Goal: Communication & Community: Connect with others

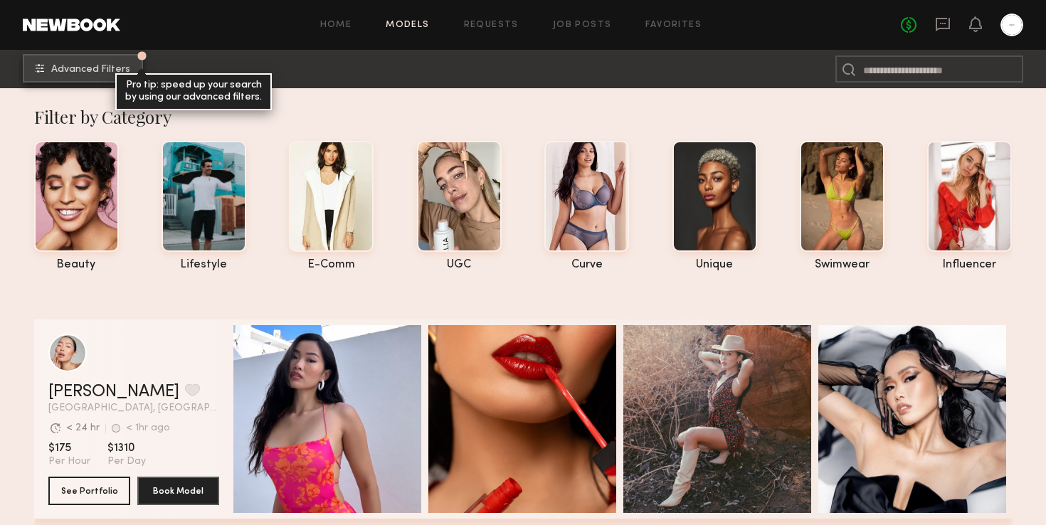
click at [105, 68] on span "Advanced Filters" at bounding box center [90, 70] width 79 height 10
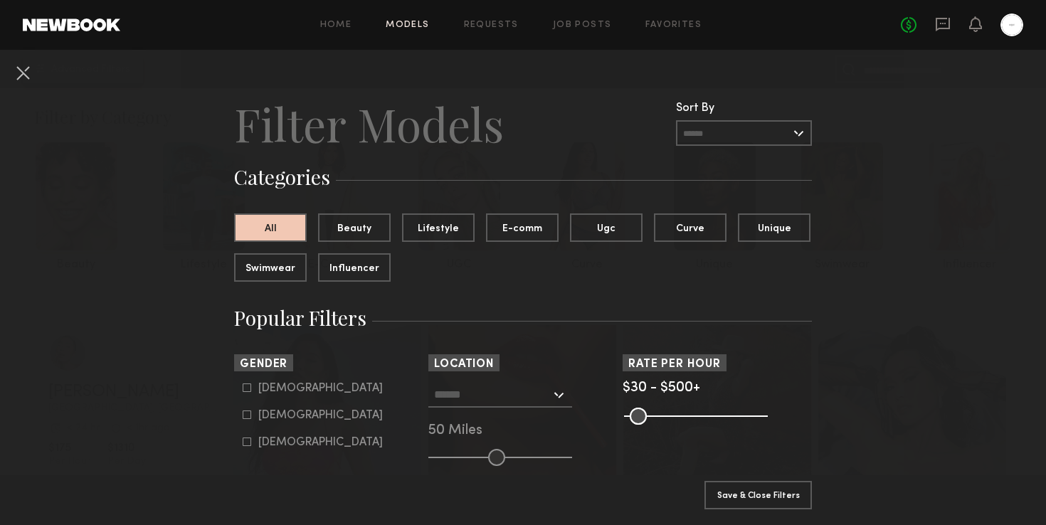
click at [339, 23] on link "Home" at bounding box center [336, 25] width 32 height 9
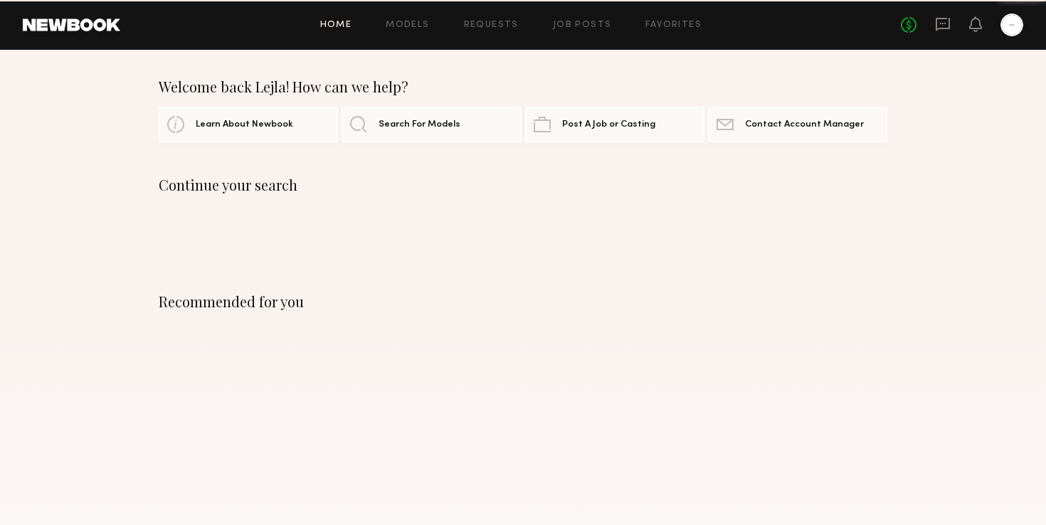
click at [339, 22] on link "Home" at bounding box center [336, 25] width 32 height 9
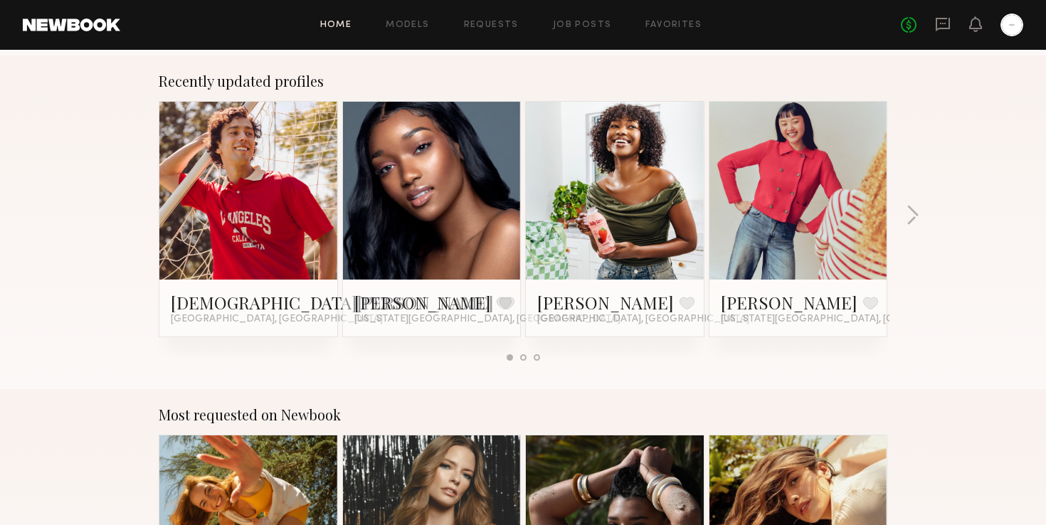
scroll to position [860, 0]
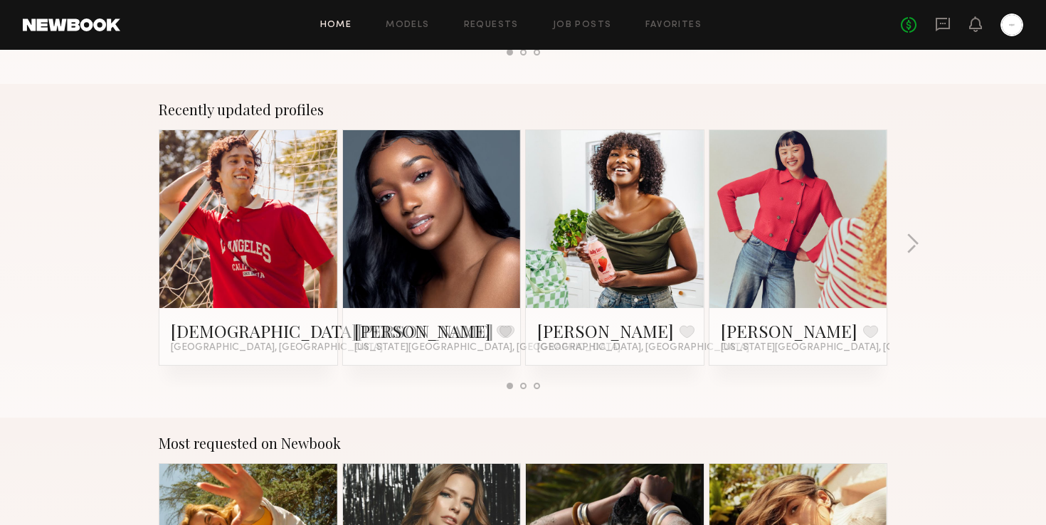
click at [1022, 15] on link at bounding box center [1012, 25] width 23 height 23
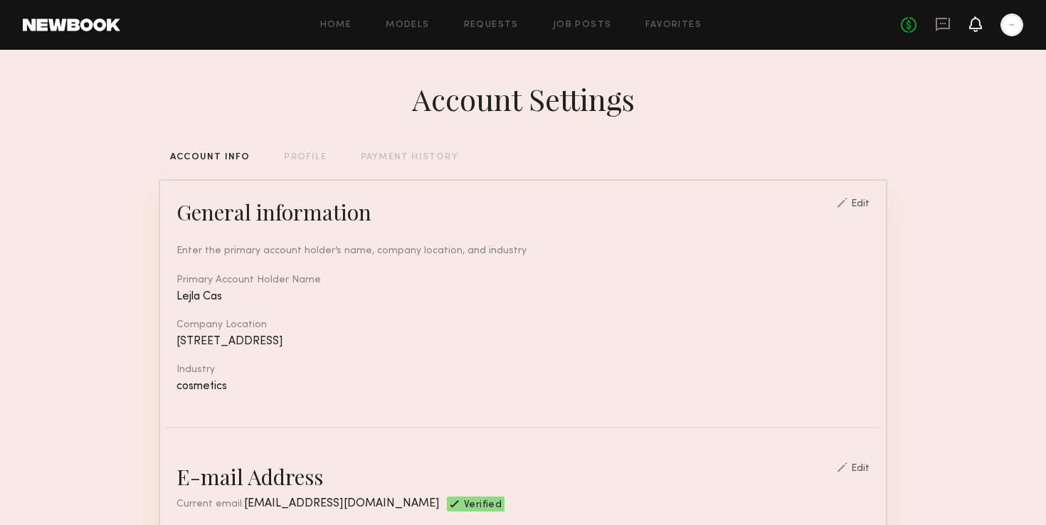
click at [972, 26] on icon at bounding box center [975, 24] width 11 height 10
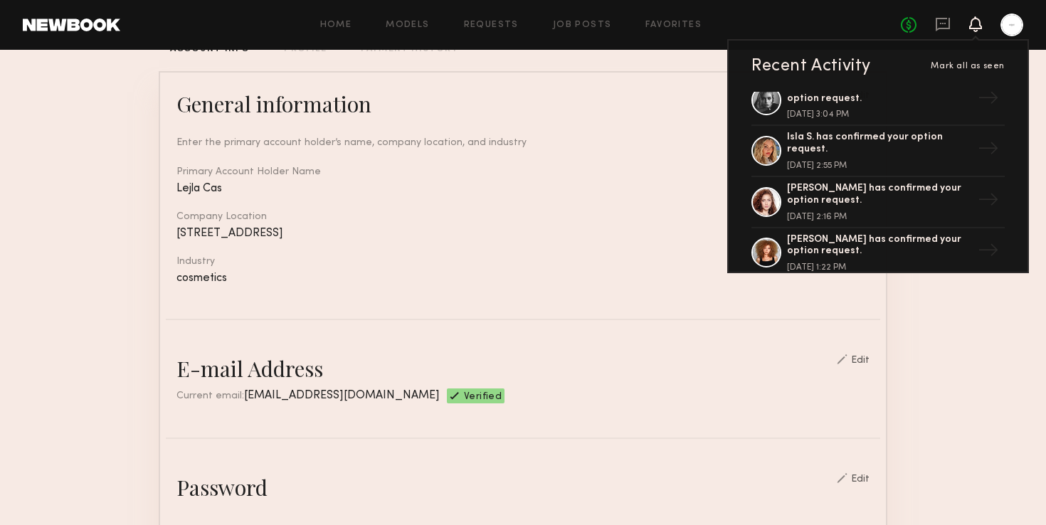
scroll to position [132, 0]
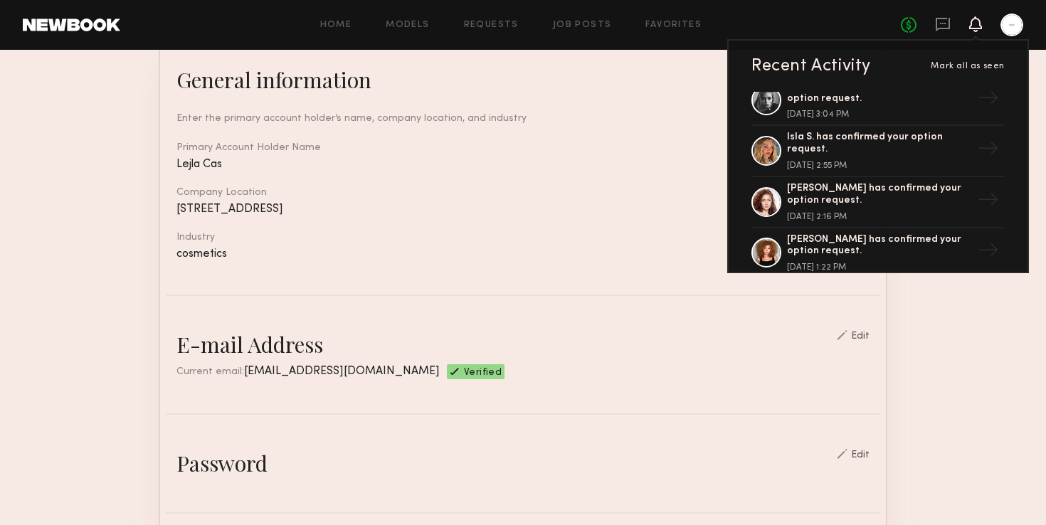
click at [931, 26] on div "No fees up to $5,000 Recent Activity Mark all as seen [PERSON_NAME] has sent yo…" at bounding box center [962, 25] width 122 height 23
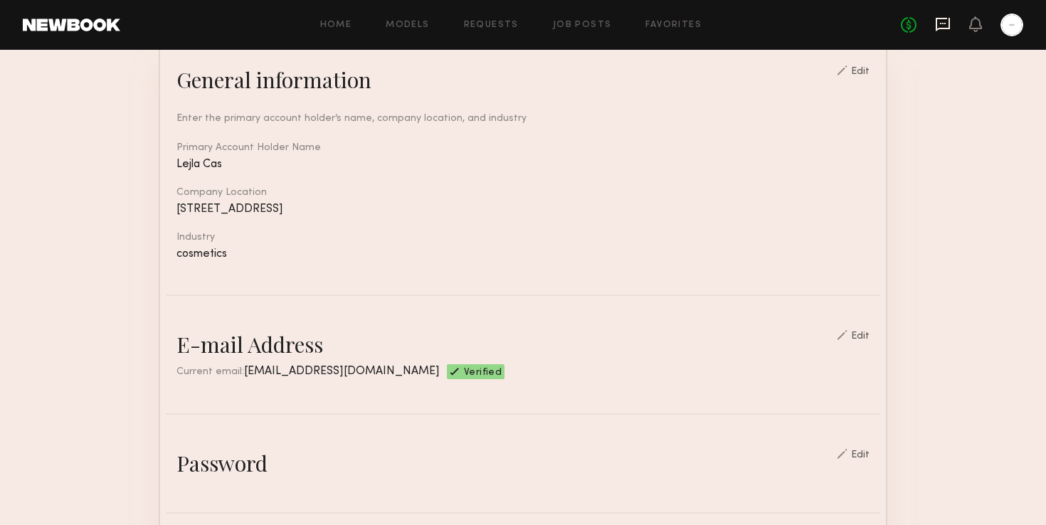
click at [939, 25] on icon at bounding box center [943, 24] width 16 height 16
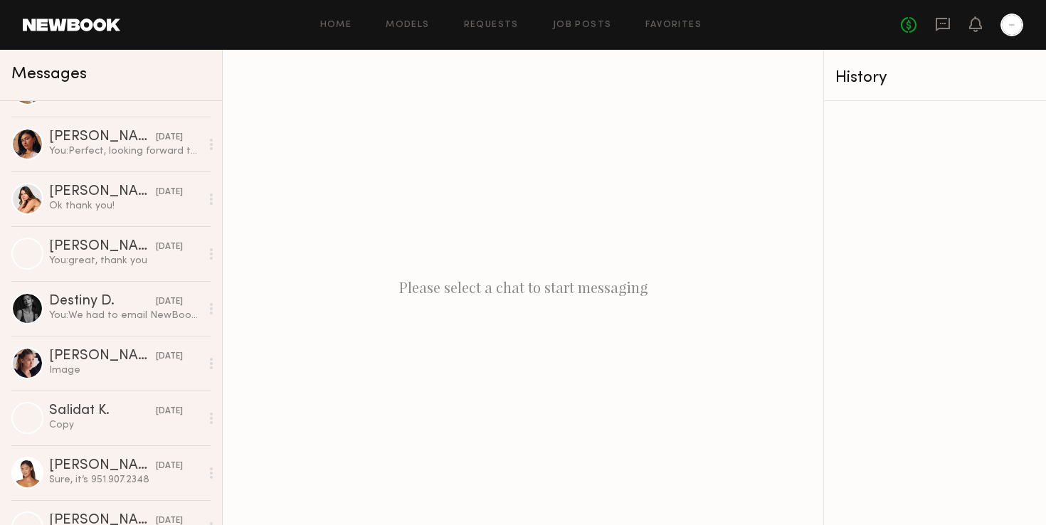
scroll to position [872, 0]
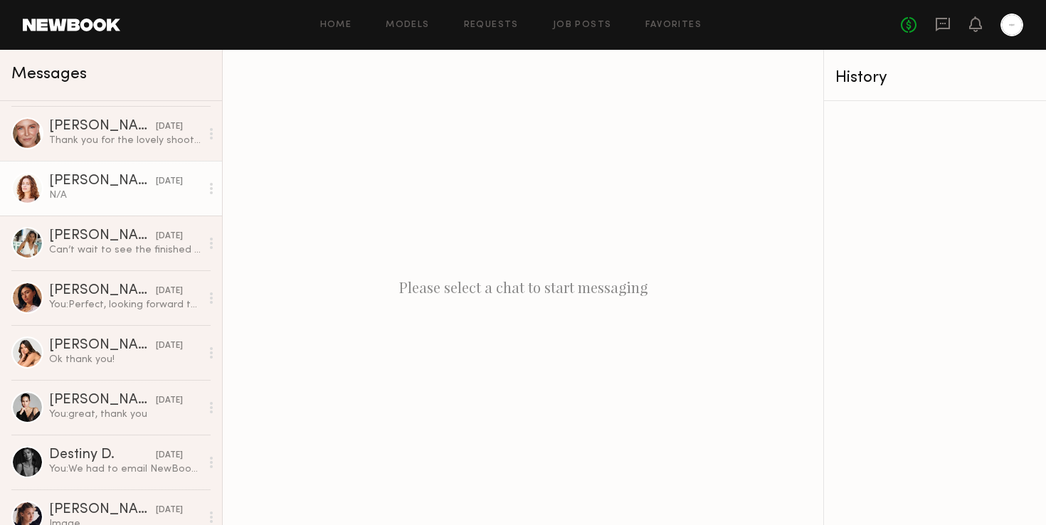
click at [93, 212] on link "[PERSON_NAME] [DATE] N/A" at bounding box center [111, 188] width 222 height 55
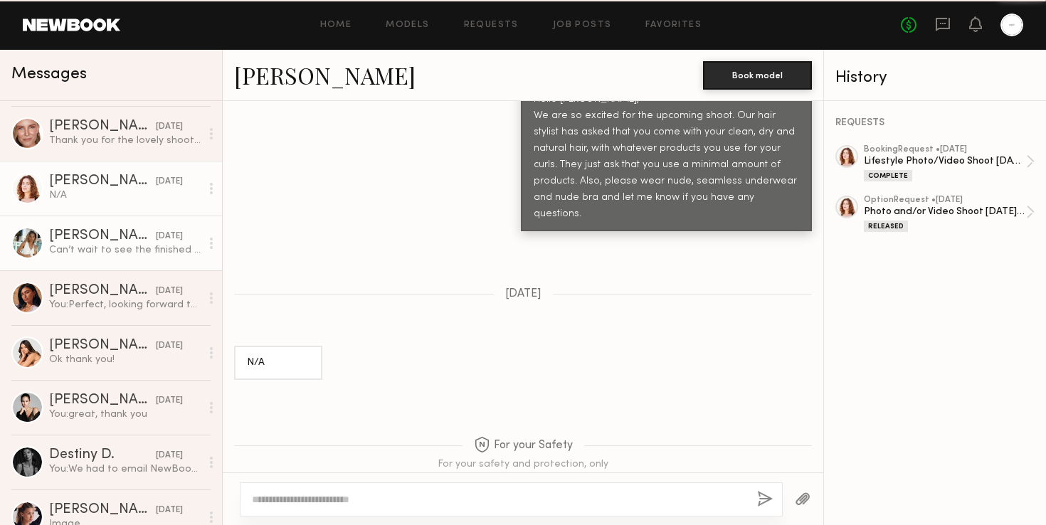
scroll to position [949, 0]
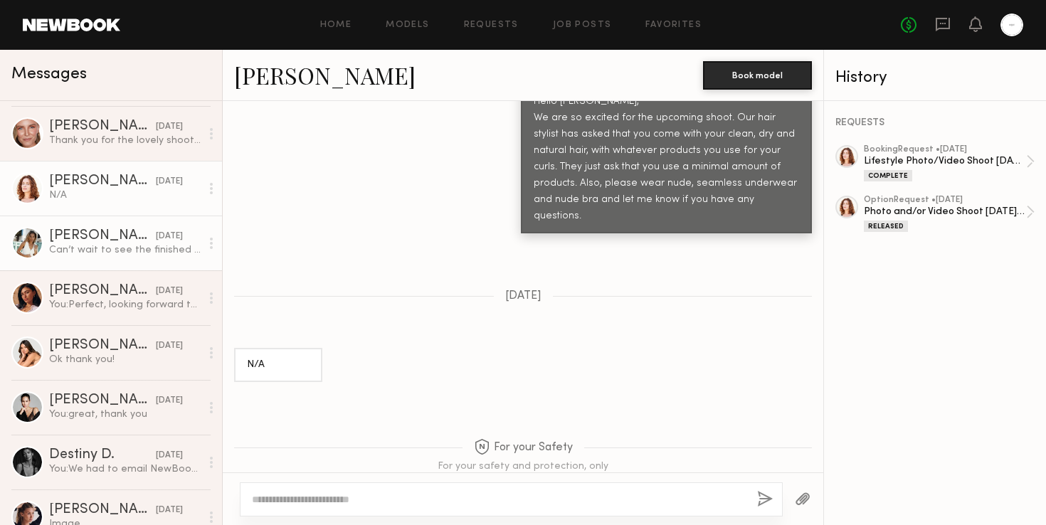
click at [96, 224] on link "[PERSON_NAME] [DATE] Can’t wait to see the finished product! Thank you so much …" at bounding box center [111, 243] width 222 height 55
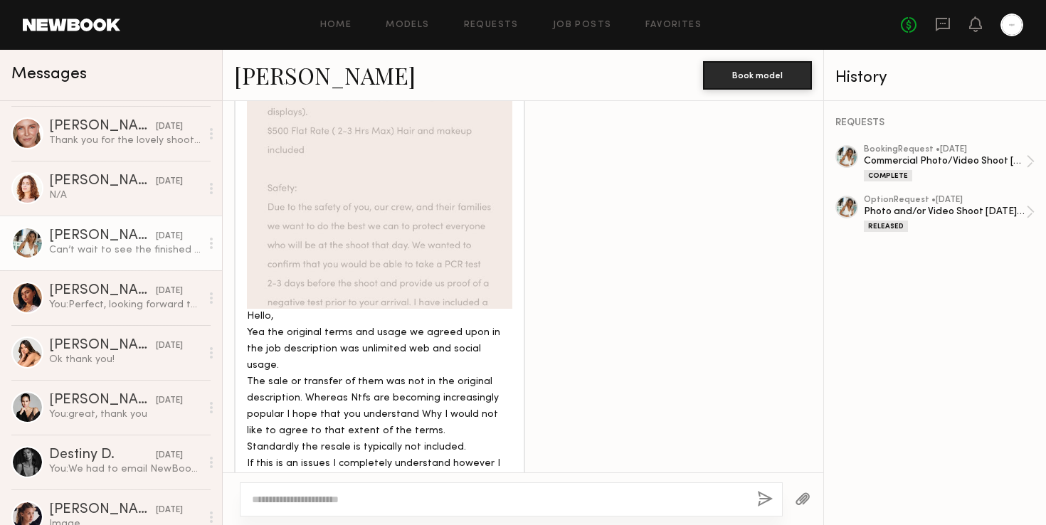
scroll to position [581, 0]
click at [389, 230] on div at bounding box center [380, 174] width 266 height 266
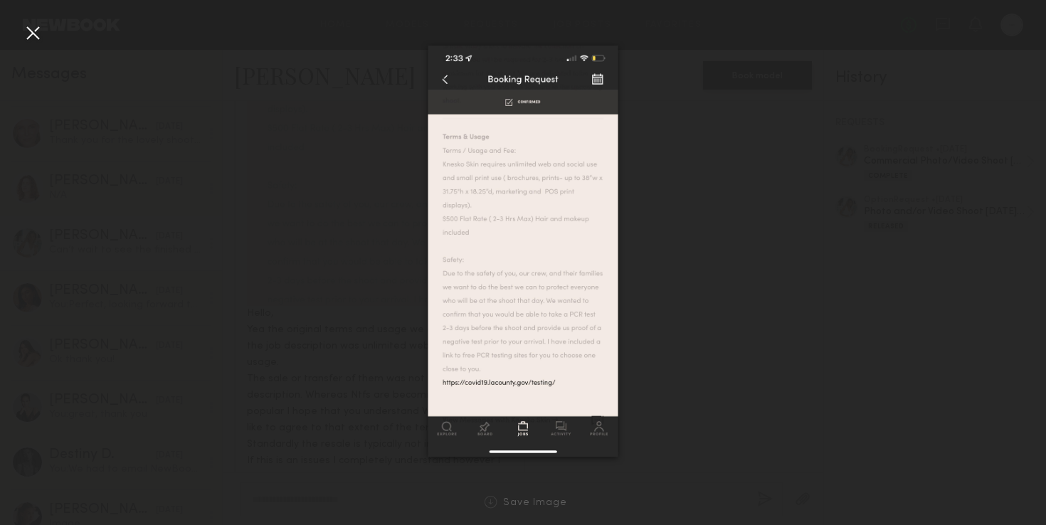
click at [38, 35] on div at bounding box center [32, 32] width 23 height 23
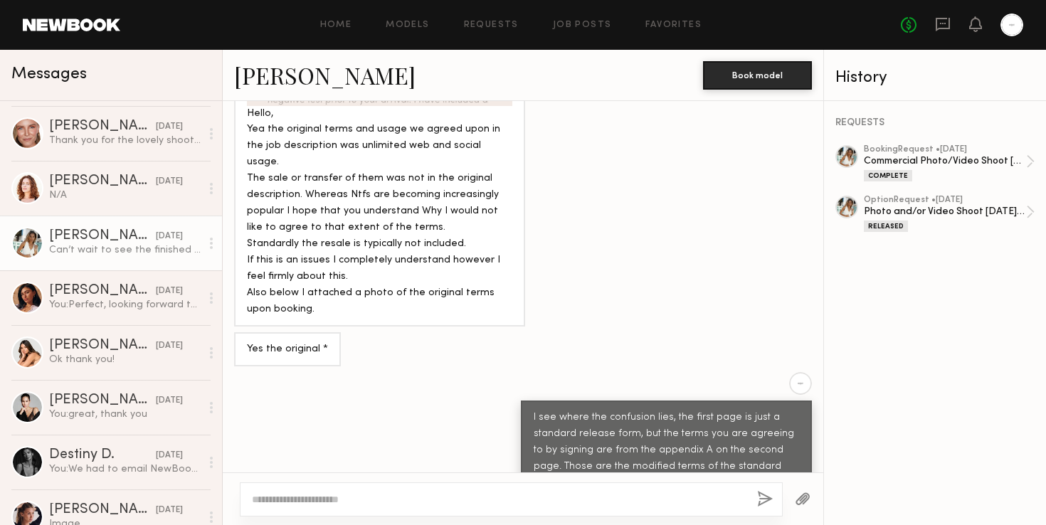
scroll to position [5476, 0]
click at [672, 332] on div "Yes the original *" at bounding box center [523, 349] width 601 height 34
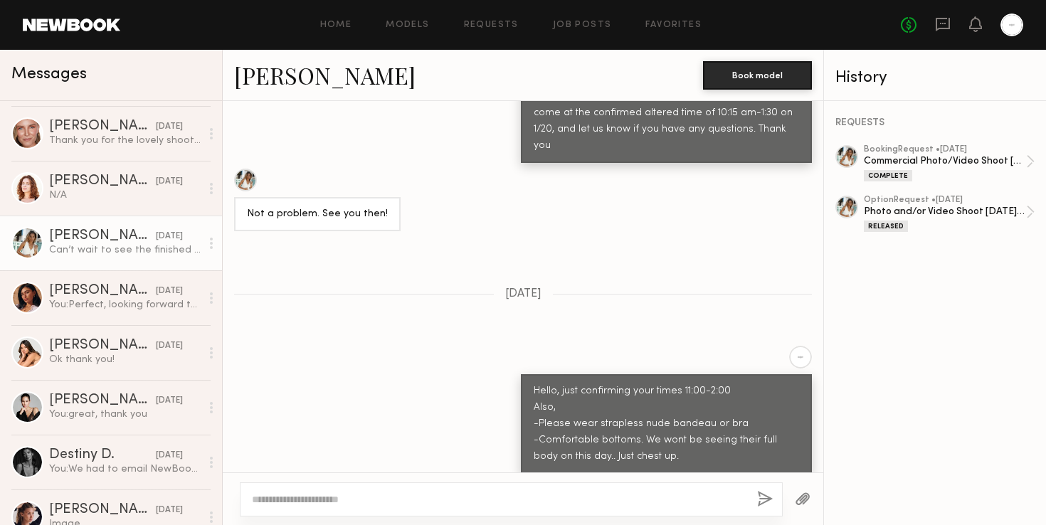
scroll to position [6249, 0]
